Goal: Information Seeking & Learning: Learn about a topic

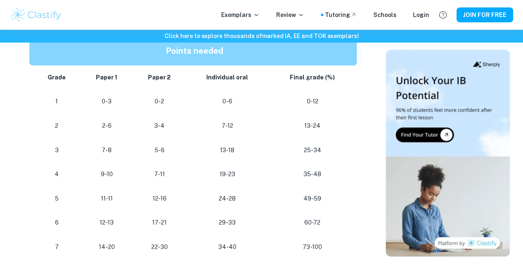
scroll to position [496, 0]
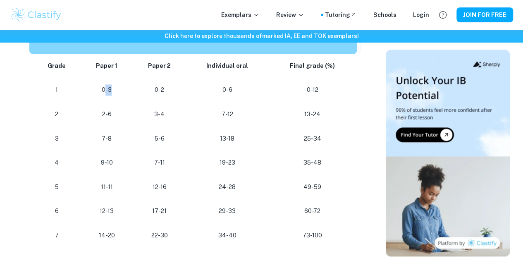
drag, startPoint x: 106, startPoint y: 118, endPoint x: 124, endPoint y: 118, distance: 18.2
click at [124, 96] on p "0-3" at bounding box center [107, 89] width 38 height 11
click at [125, 96] on p "0-3" at bounding box center [107, 89] width 38 height 11
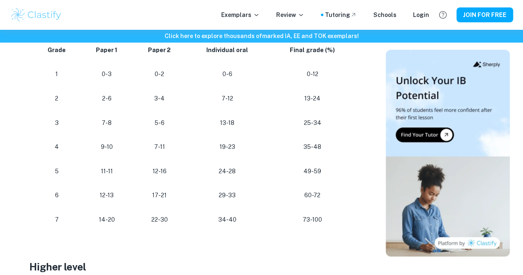
scroll to position [525, 0]
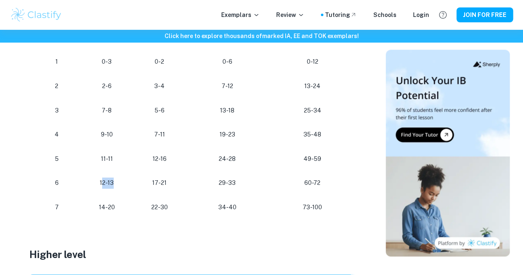
drag, startPoint x: 102, startPoint y: 211, endPoint x: 112, endPoint y: 214, distance: 10.2
click at [112, 189] on p "12-13" at bounding box center [107, 182] width 38 height 11
drag, startPoint x: 97, startPoint y: 215, endPoint x: 110, endPoint y: 214, distance: 12.4
click at [110, 189] on p "12-13" at bounding box center [107, 182] width 38 height 11
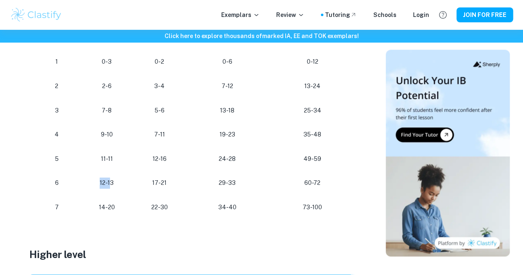
click at [110, 189] on p "12-13" at bounding box center [107, 182] width 38 height 11
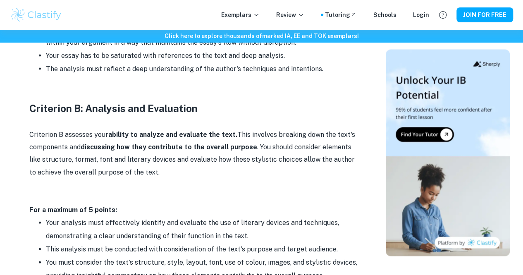
scroll to position [827, 0]
